Goal: Task Accomplishment & Management: Complete application form

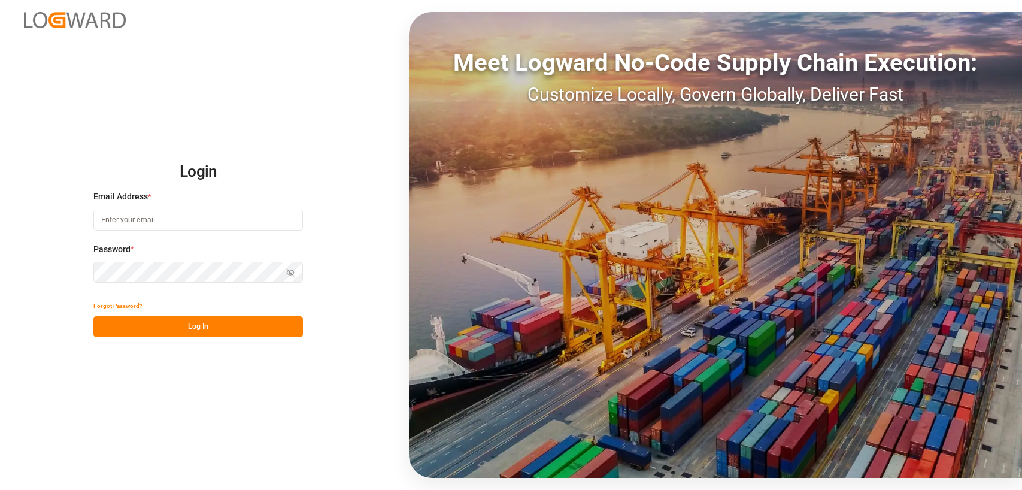
type input "[PERSON_NAME][EMAIL_ADDRESS][DOMAIN_NAME]"
click at [183, 327] on button "Log In" at bounding box center [197, 326] width 209 height 21
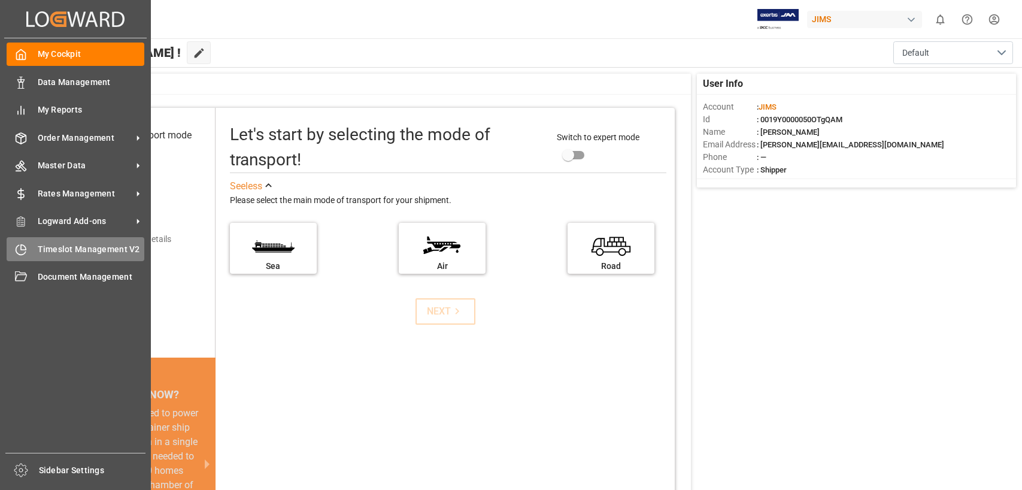
click at [34, 243] on div "Timeslot Management V2 Timeslot Management V2" at bounding box center [76, 248] width 138 height 23
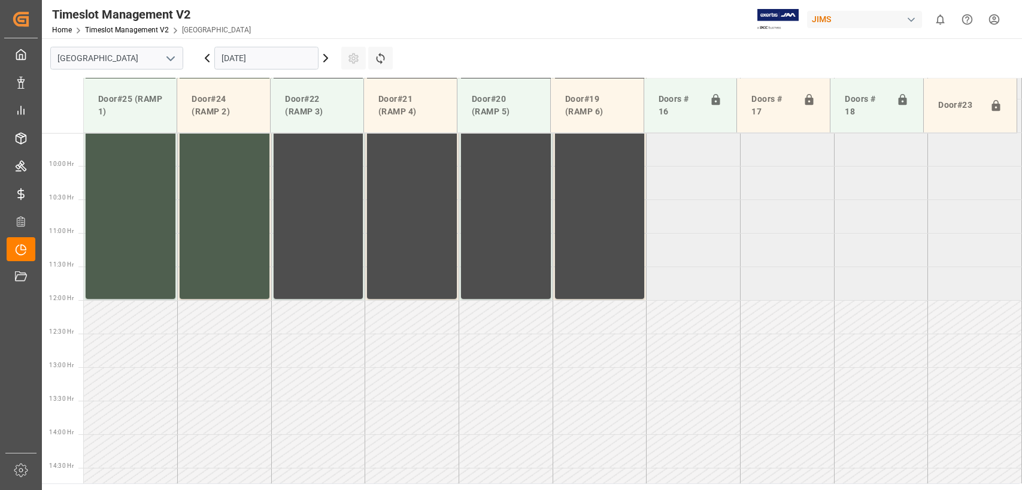
scroll to position [675, 0]
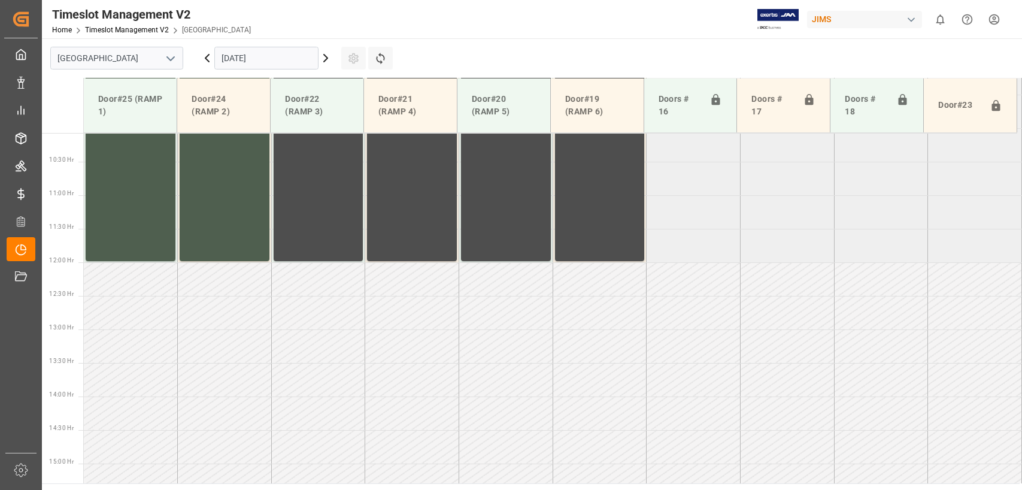
click at [308, 50] on input "[DATE]" at bounding box center [266, 58] width 104 height 23
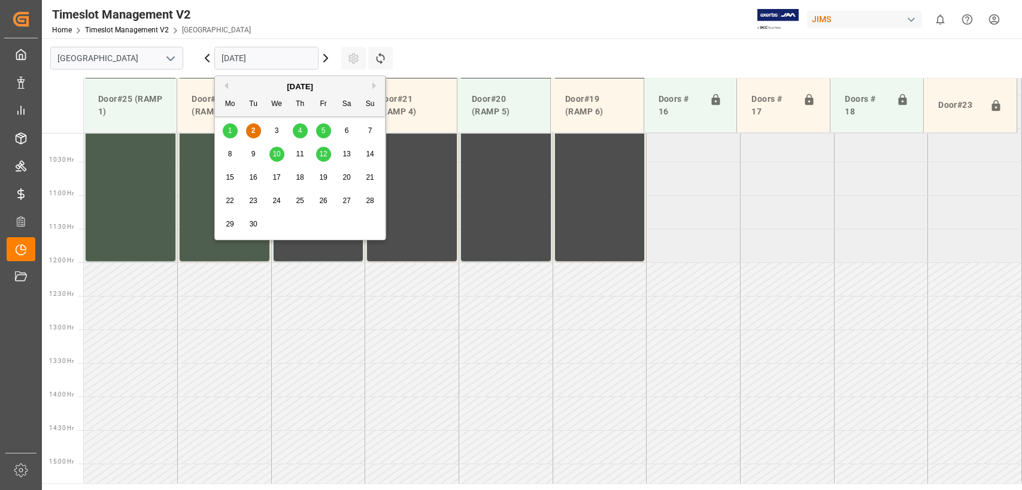
click at [279, 132] on div "3" at bounding box center [276, 131] width 15 height 14
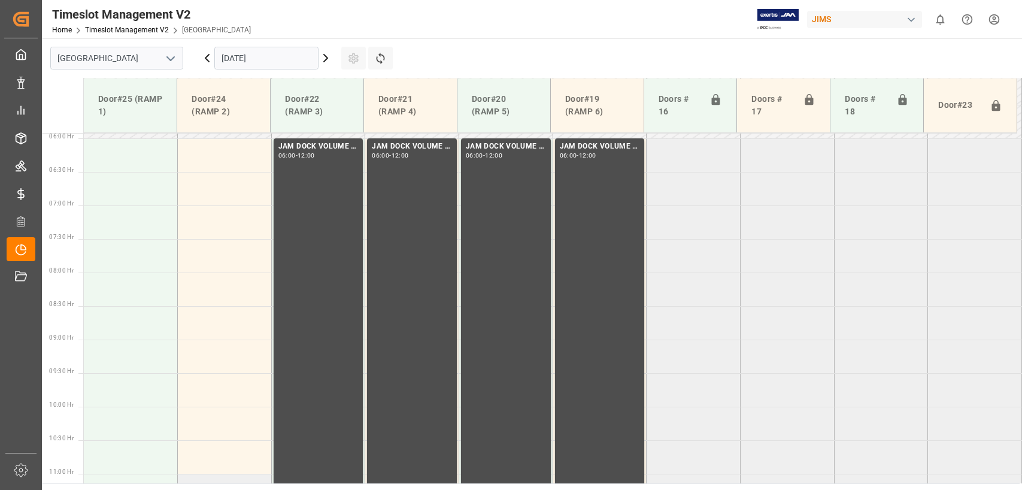
scroll to position [376, 0]
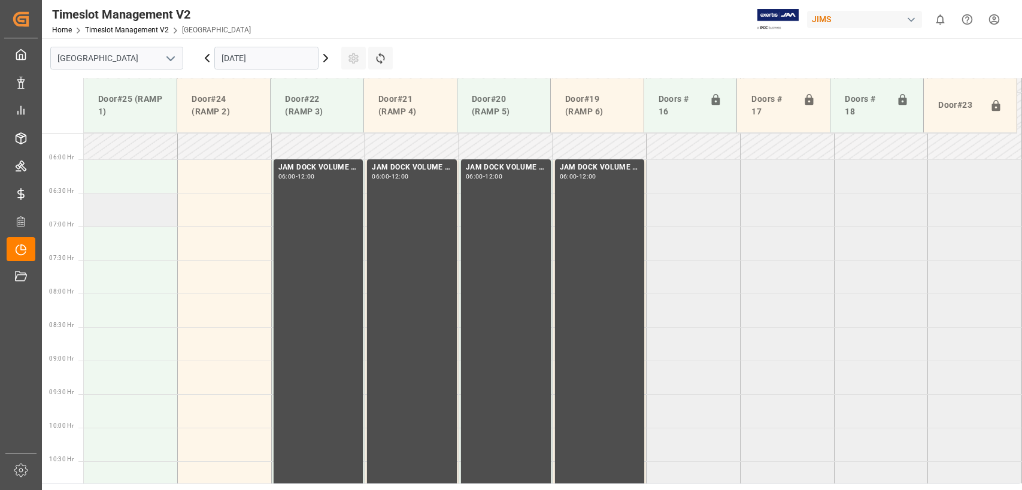
click at [108, 214] on td at bounding box center [131, 210] width 94 height 34
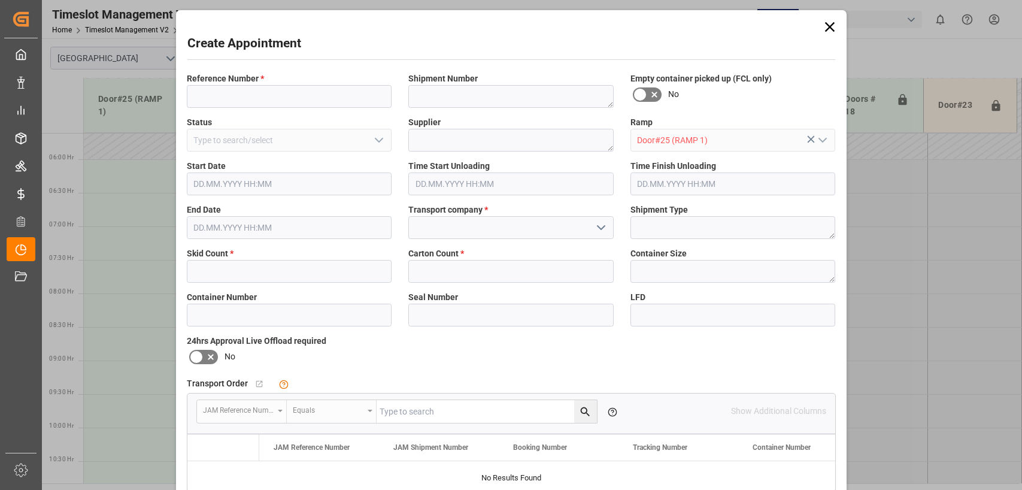
type input "[DATE] 06:30"
type input "[DATE] 07:00"
click at [200, 93] on input at bounding box center [289, 96] width 205 height 23
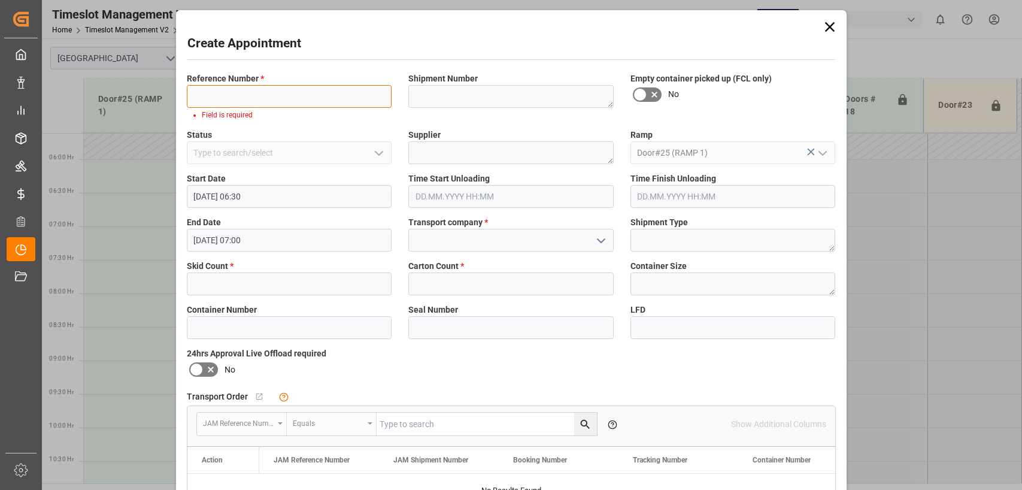
click at [225, 97] on input at bounding box center [289, 96] width 205 height 23
click at [214, 99] on input at bounding box center [289, 96] width 205 height 23
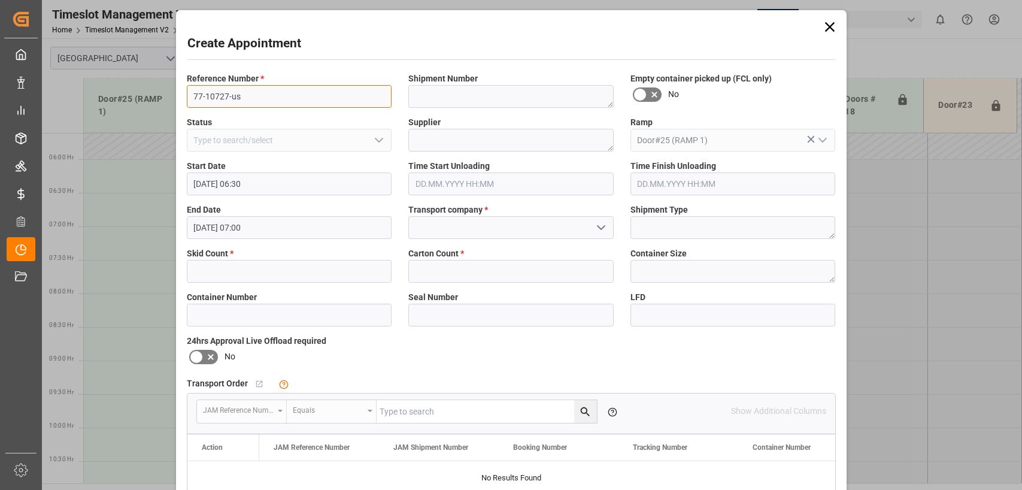
type input "77-10727-us"
click at [434, 138] on textarea at bounding box center [510, 140] width 205 height 23
type textarea "chauvet lighting"
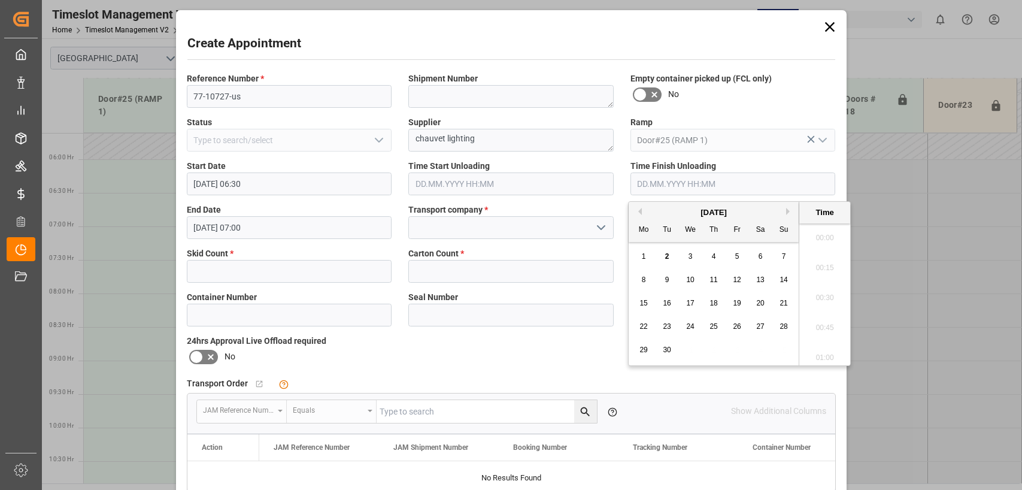
scroll to position [1261, 0]
click at [228, 269] on input "text" at bounding box center [289, 271] width 205 height 23
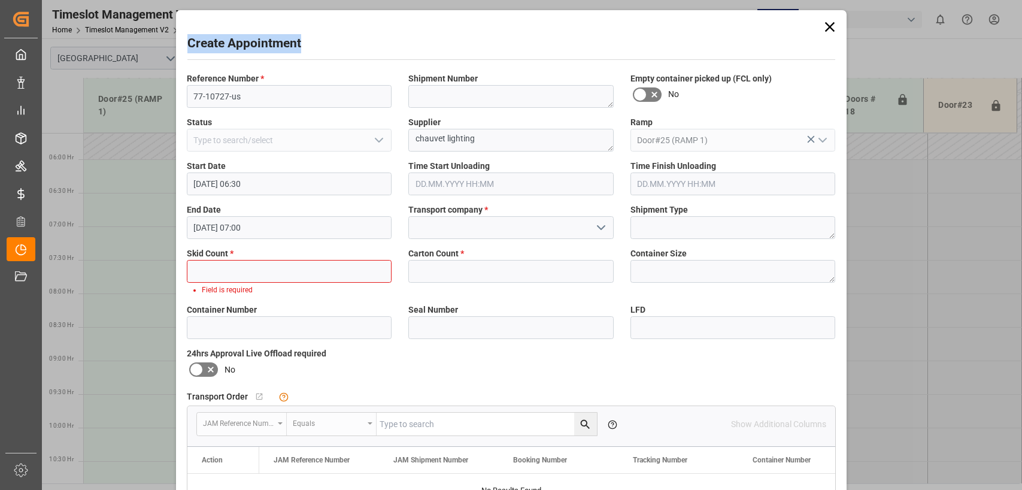
drag, startPoint x: 607, startPoint y: 28, endPoint x: 1211, endPoint y: 27, distance: 603.9
click at [1021, 27] on html "Created by potrace 1.15, written by [PERSON_NAME] [DATE]-[DATE] Created by potr…" at bounding box center [511, 245] width 1022 height 490
click at [233, 264] on input "text" at bounding box center [289, 271] width 205 height 23
type input "2"
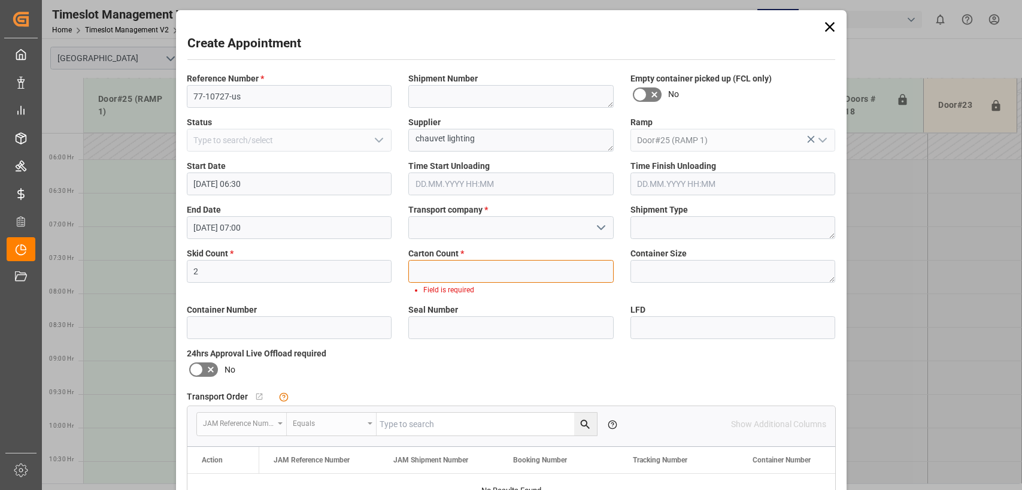
click at [448, 269] on input "text" at bounding box center [510, 271] width 205 height 23
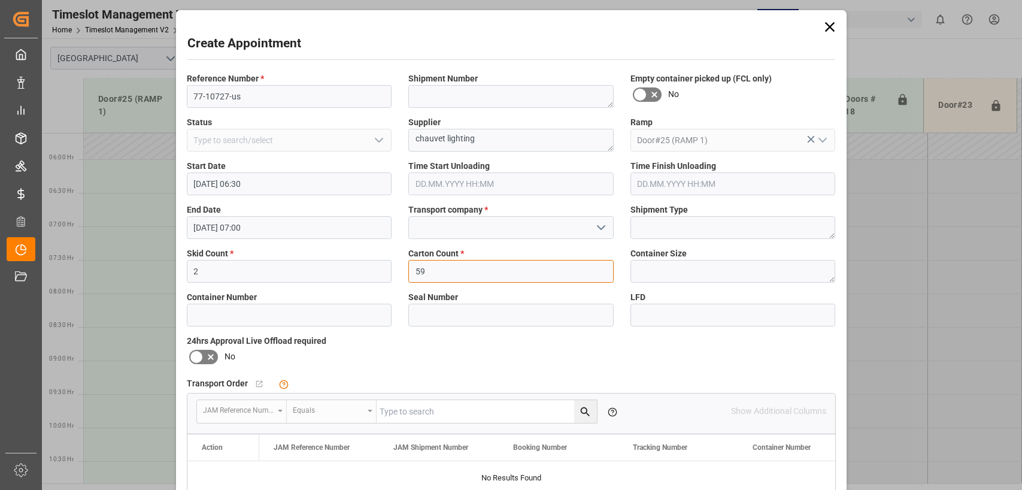
type input "59"
click at [598, 227] on icon "open menu" at bounding box center [601, 227] width 14 height 14
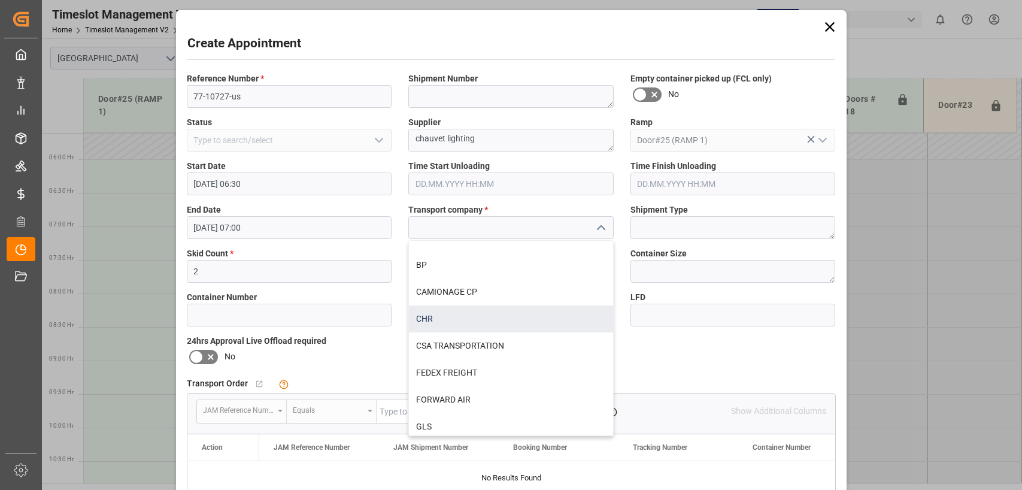
scroll to position [120, 0]
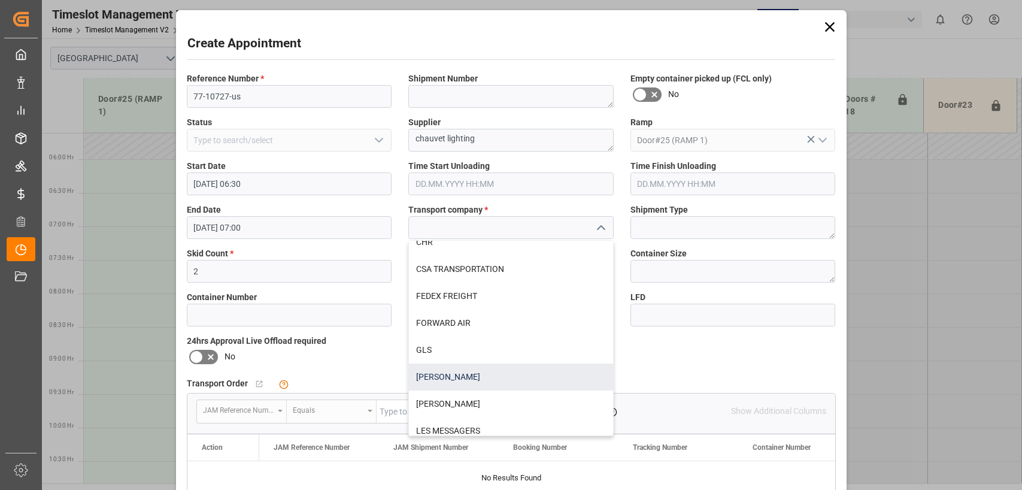
click at [523, 364] on div "[PERSON_NAME]" at bounding box center [511, 376] width 204 height 27
type input "[PERSON_NAME]"
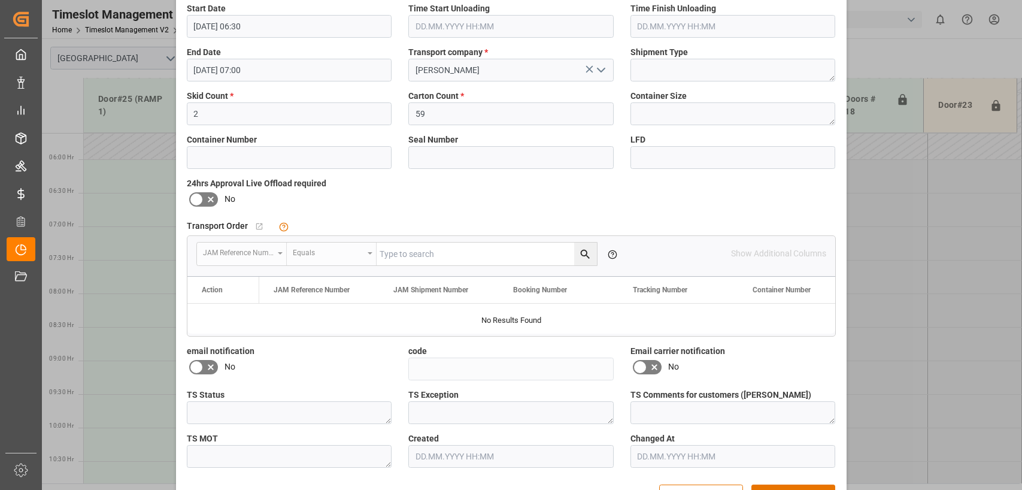
scroll to position [196, 0]
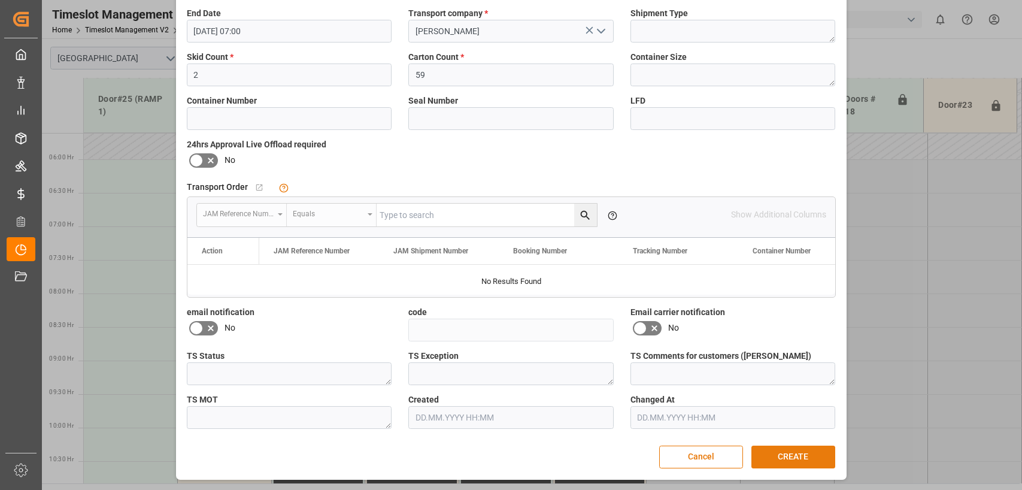
click at [792, 453] on button "CREATE" at bounding box center [793, 456] width 84 height 23
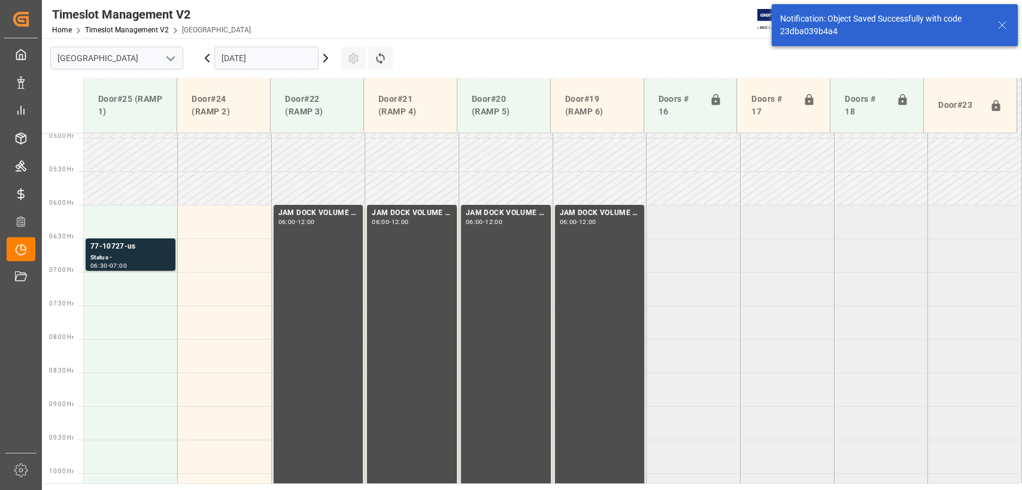
scroll to position [340, 0]
